Goal: Browse casually

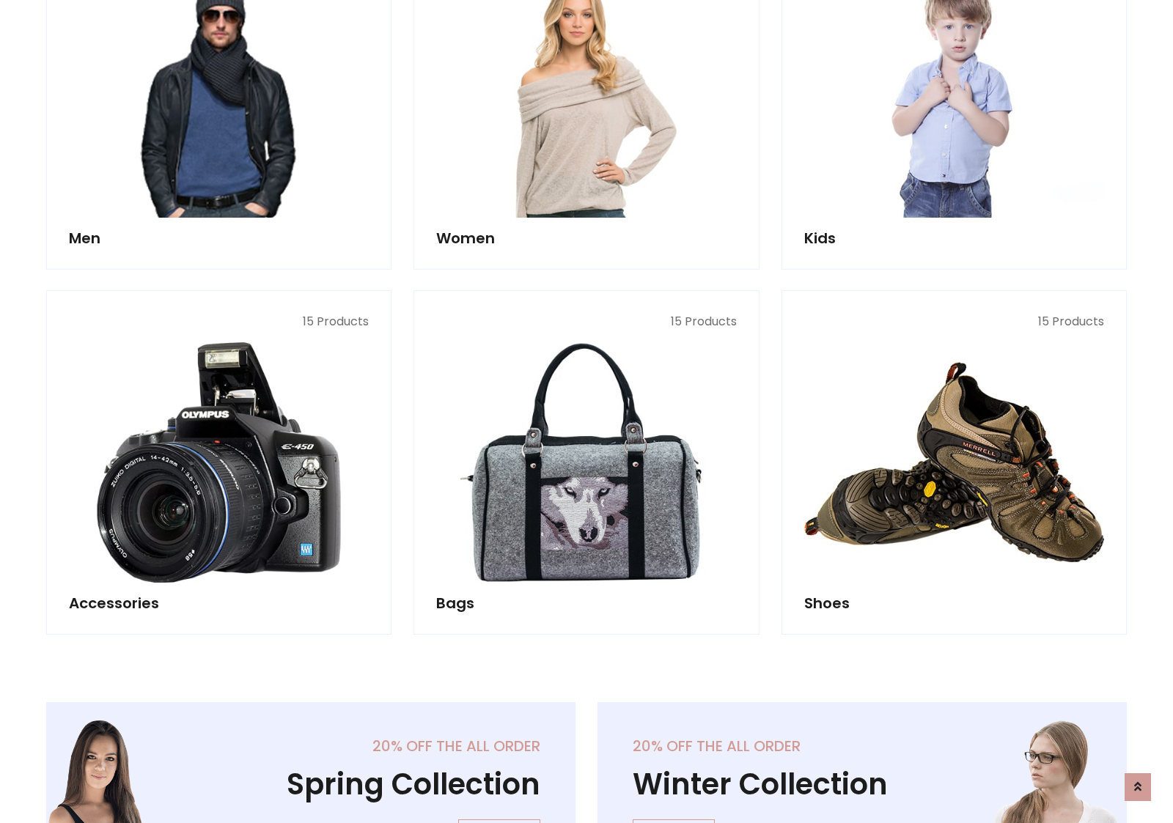
scroll to position [490, 0]
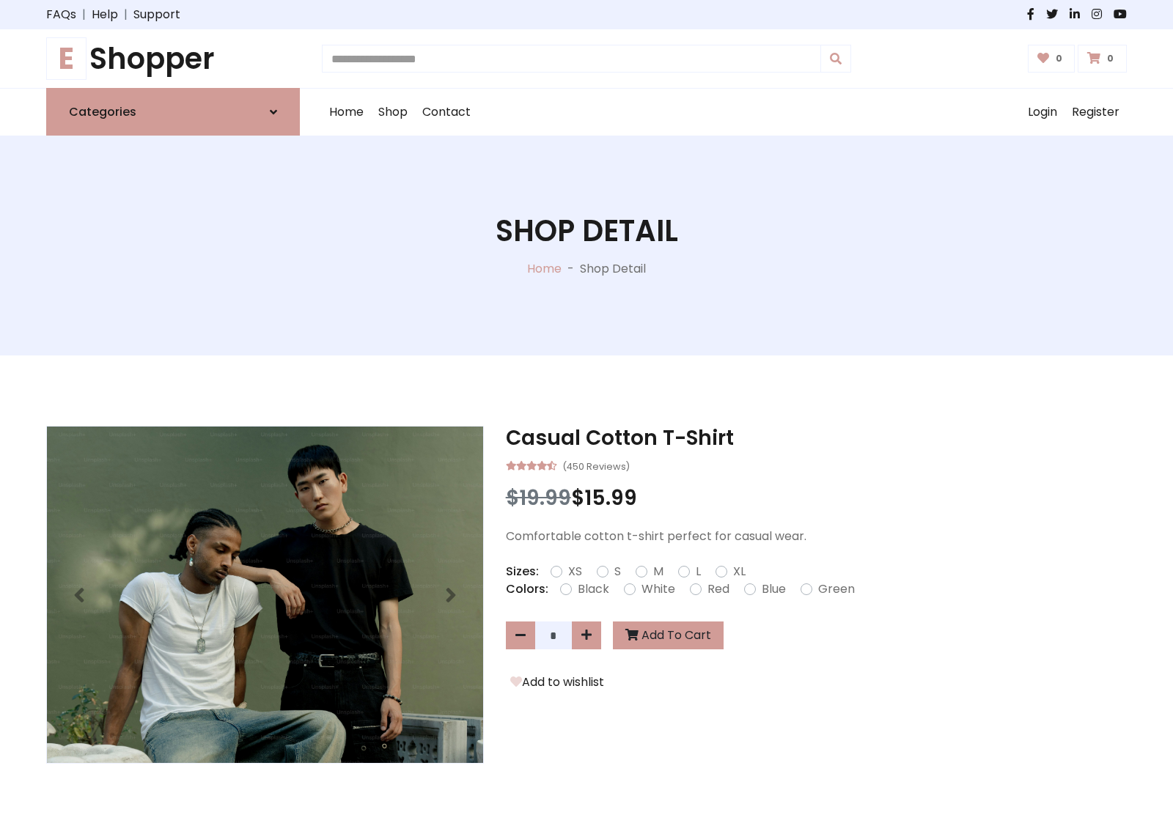
click at [173, 59] on h1 "E Shopper" at bounding box center [173, 58] width 254 height 35
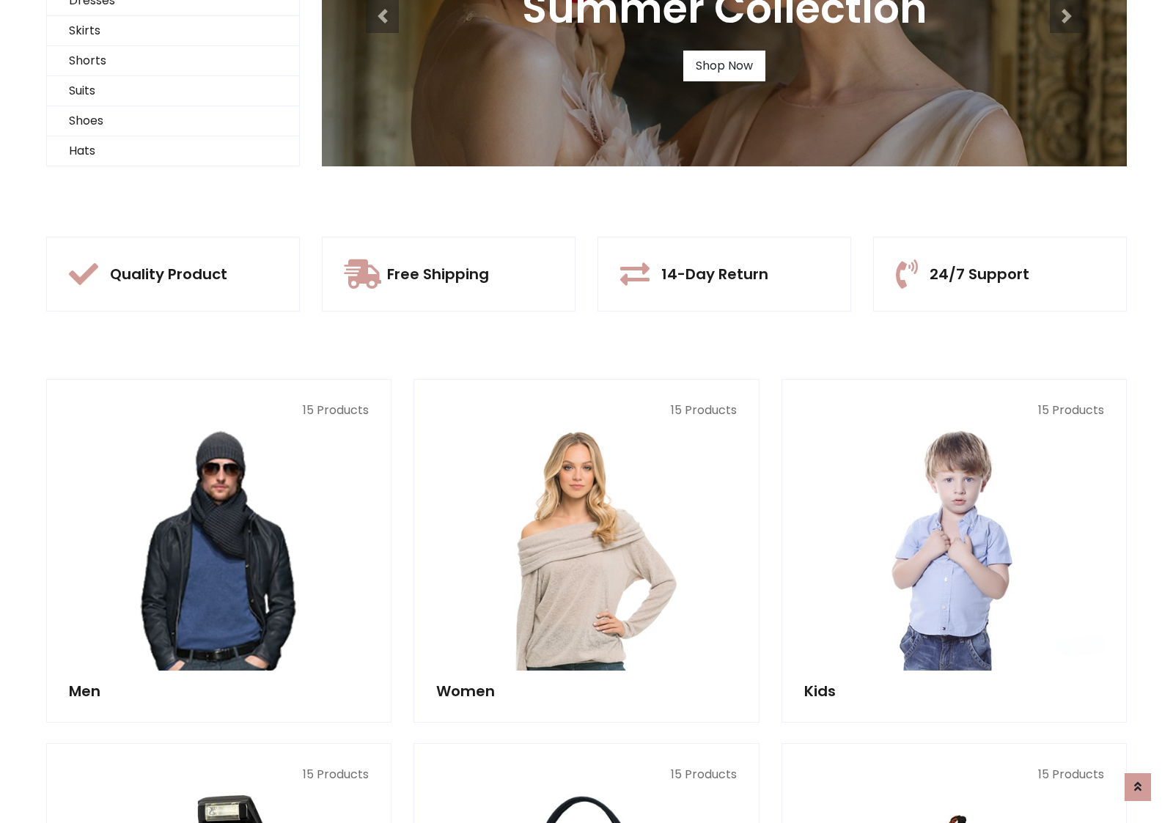
scroll to position [141, 0]
